Goal: Information Seeking & Learning: Check status

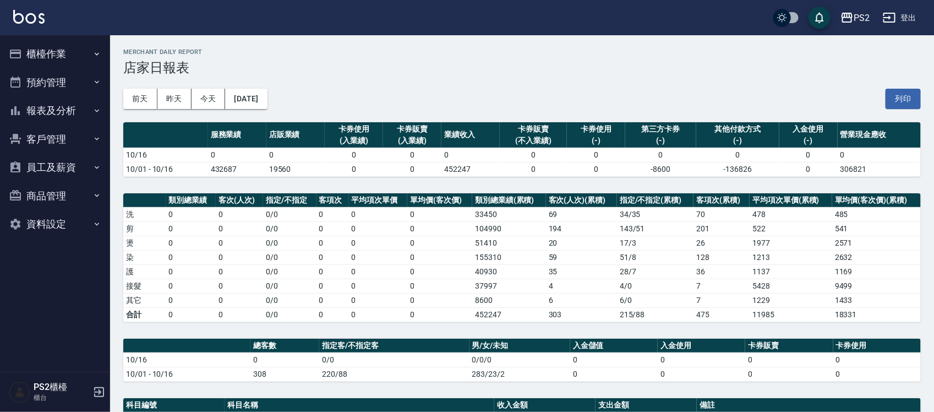
click at [47, 145] on button "客戶管理" at bounding box center [54, 139] width 101 height 29
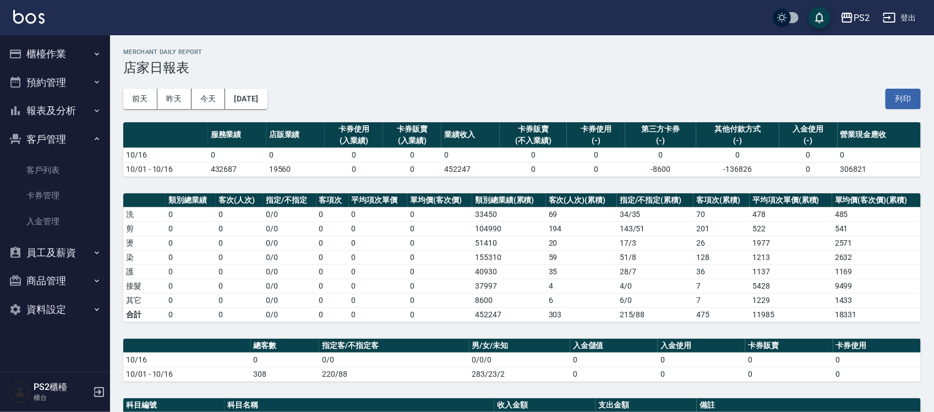
click at [59, 260] on button "員工及薪資" at bounding box center [54, 252] width 101 height 29
click at [59, 114] on button "報表及分析" at bounding box center [54, 110] width 101 height 29
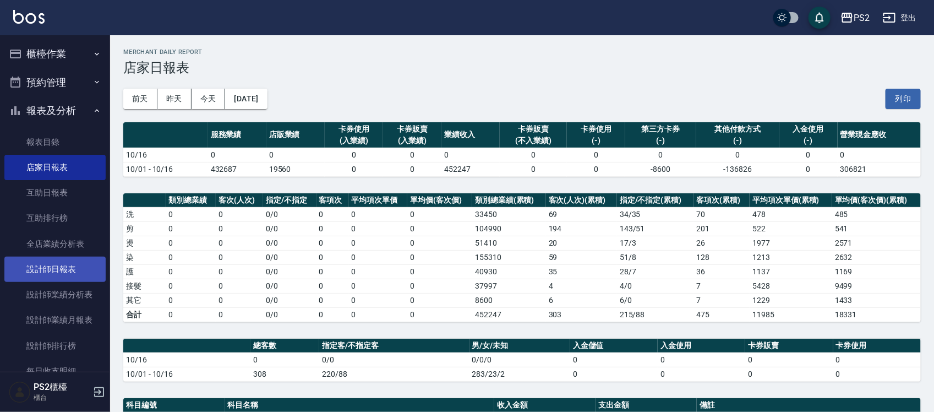
scroll to position [69, 0]
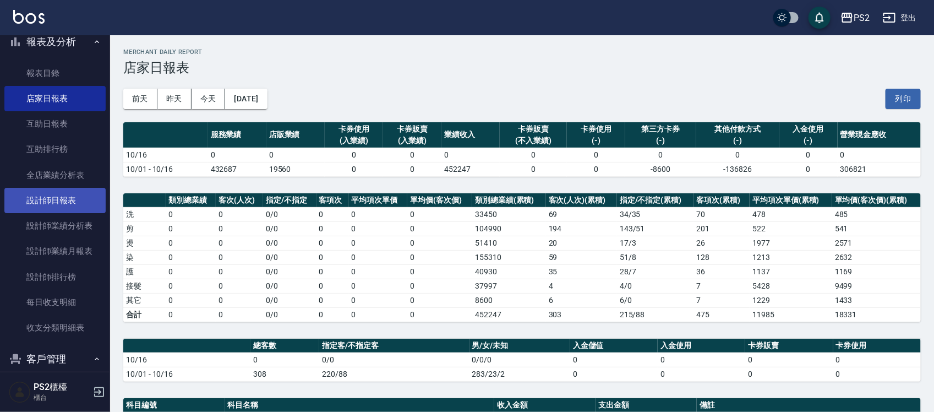
click at [56, 204] on link "設計師日報表" at bounding box center [54, 200] width 101 height 25
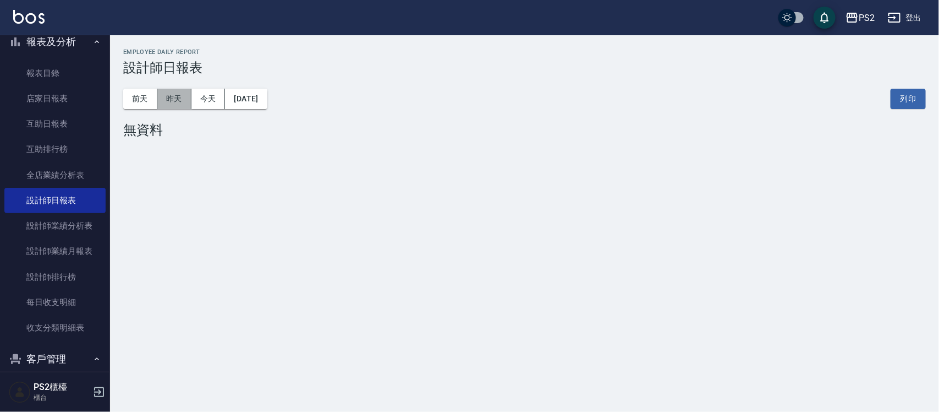
click at [172, 97] on button "昨天" at bounding box center [174, 99] width 34 height 20
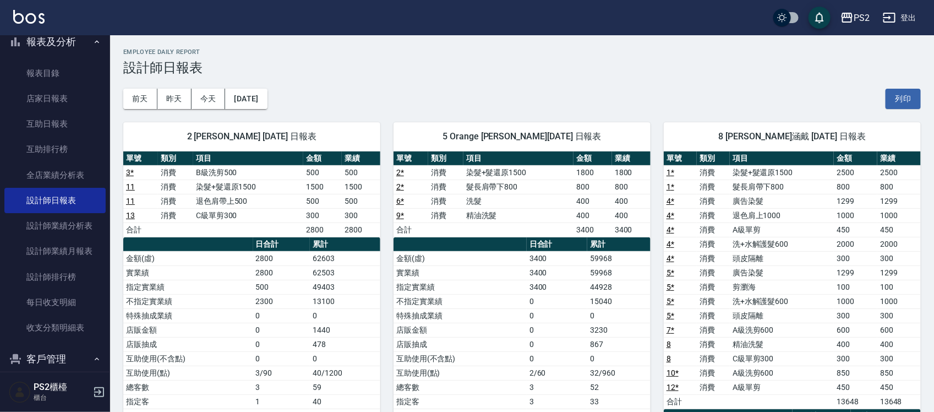
drag, startPoint x: 617, startPoint y: 251, endPoint x: 544, endPoint y: 255, distance: 73.3
click at [599, 255] on table "日合計 累計 金額(虛) 3400 59968 實業績 3400 59968 指定實業績 3400 44928 不指定實業績 0 15040 特殊抽成業績 0…" at bounding box center [521, 351] width 257 height 229
click at [637, 281] on td "44928" at bounding box center [618, 286] width 63 height 14
drag, startPoint x: 358, startPoint y: 259, endPoint x: 267, endPoint y: 248, distance: 91.4
click at [267, 248] on table "日合計 累計 金額(虛) 2800 62603 實業績 2800 62503 指定實業績 500 49403 不指定實業績 2300 13100 特殊抽成業績…" at bounding box center [251, 351] width 257 height 229
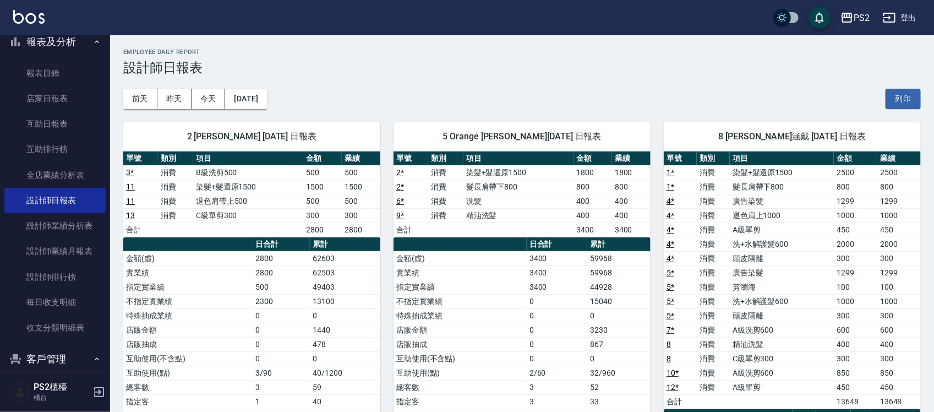
click at [323, 295] on tbody "金額(虛) 2800 62603 實業績 2800 62503 指定實業績 500 49403 不指定實業績 2300 13100 特殊抽成業績 0 0 店販…" at bounding box center [251, 358] width 257 height 215
click at [349, 270] on td "62503" at bounding box center [345, 272] width 70 height 14
click at [146, 106] on button "前天" at bounding box center [140, 99] width 34 height 20
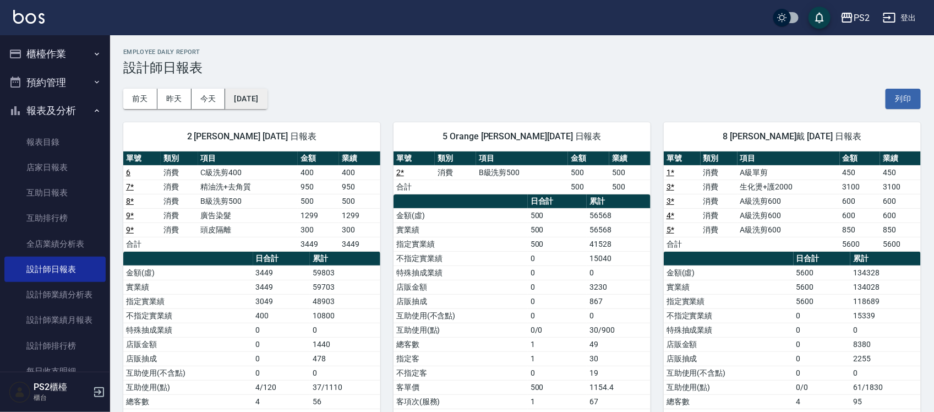
click at [265, 107] on button "[DATE]" at bounding box center [246, 99] width 42 height 20
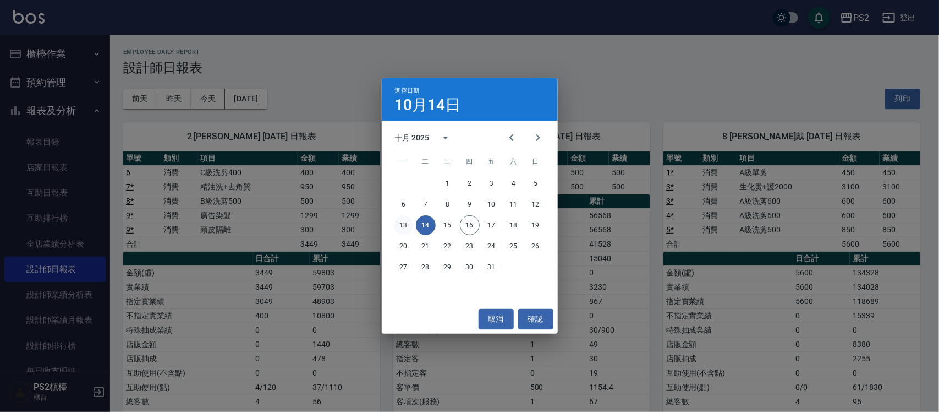
click at [403, 224] on button "13" at bounding box center [404, 225] width 20 height 20
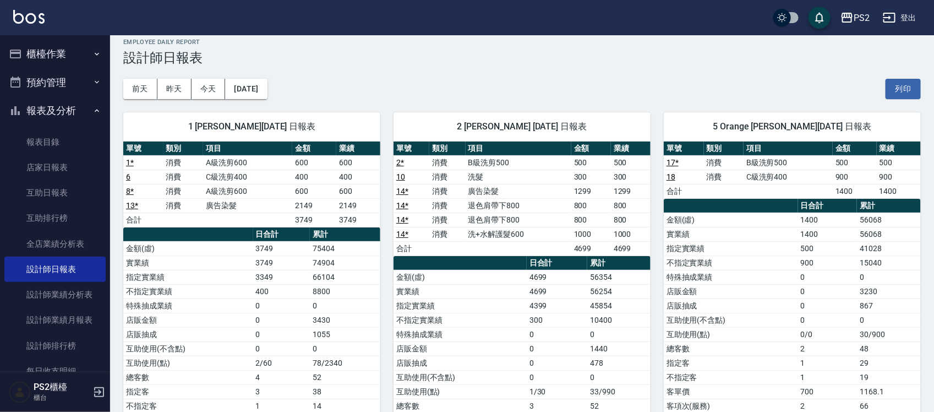
scroll to position [69, 0]
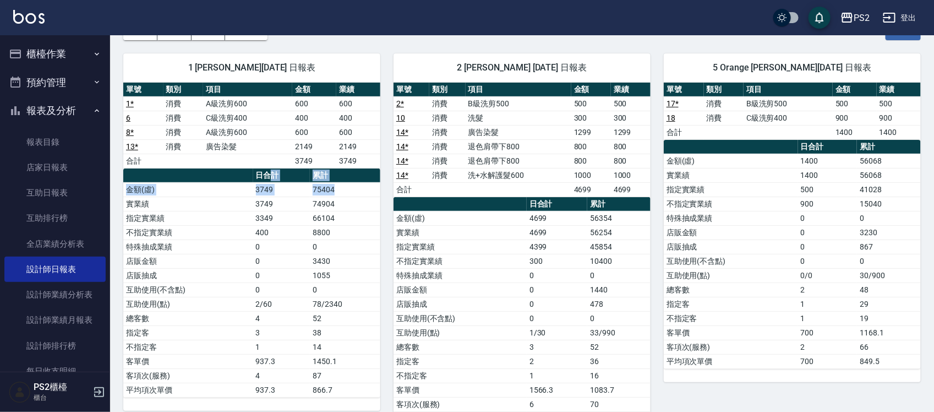
click at [274, 180] on table "日合計 累計 金額(虛) 3749 75404 實業績 3749 74904 指定實業績 3349 66104 不指定實業績 400 8800 特殊抽成業績 …" at bounding box center [251, 282] width 257 height 229
click at [363, 205] on td "74904" at bounding box center [345, 203] width 70 height 14
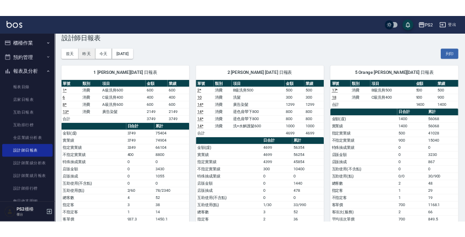
scroll to position [0, 0]
